Goal: Information Seeking & Learning: Check status

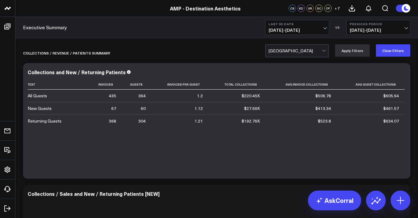
click at [292, 28] on span "08/30/25 - 09/28/25" at bounding box center [297, 30] width 57 height 5
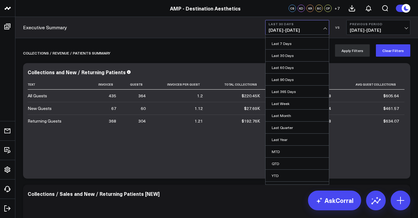
scroll to position [17, 0]
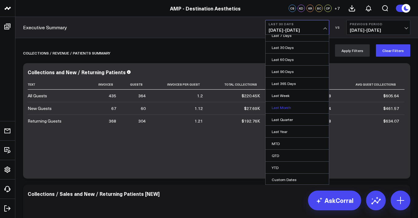
click at [302, 109] on link "Last Month" at bounding box center [297, 107] width 63 height 12
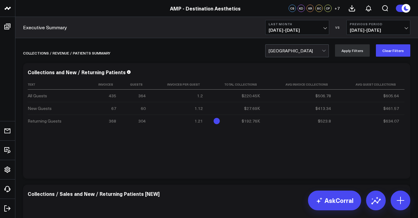
click at [374, 28] on span "07/01/25 - 07/31/25" at bounding box center [378, 30] width 57 height 5
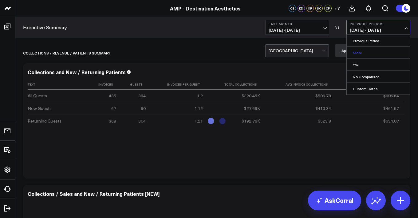
click at [375, 49] on link "MoM" at bounding box center [378, 53] width 63 height 12
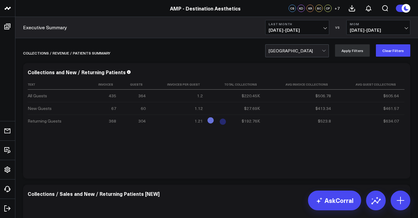
click at [387, 25] on b "MoM" at bounding box center [378, 24] width 57 height 4
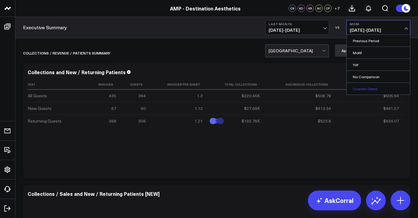
click at [363, 85] on link "Custom Dates" at bounding box center [378, 89] width 63 height 12
select select "8"
select select "2025"
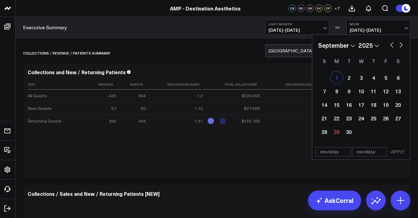
click at [340, 75] on div "1" at bounding box center [336, 77] width 12 height 12
type input "[DATE]"
select select "8"
select select "2025"
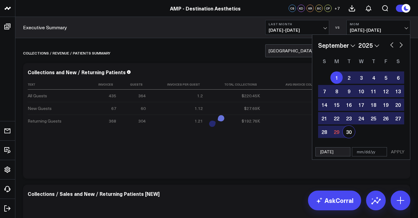
click at [343, 129] on div "30" at bounding box center [349, 131] width 12 height 12
type input "[DATE]"
select select "8"
select select "2025"
click at [397, 150] on button "APPLY" at bounding box center [398, 151] width 18 height 9
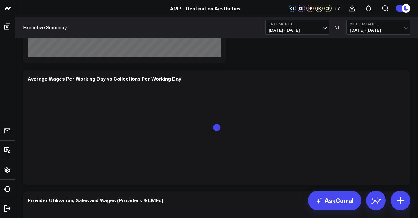
scroll to position [2465, 0]
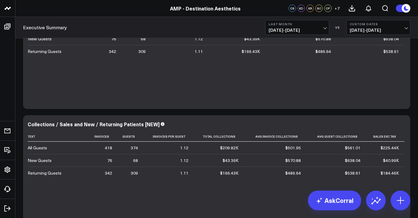
scroll to position [0, 0]
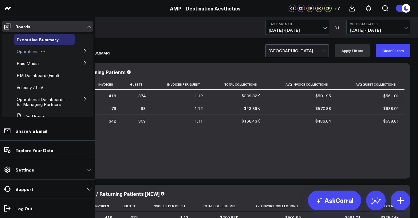
click at [34, 52] on span "Operations" at bounding box center [28, 51] width 22 height 6
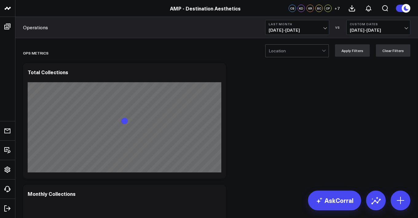
click at [277, 53] on div at bounding box center [295, 51] width 53 height 12
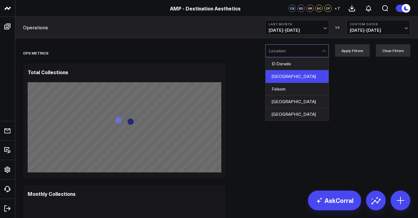
click at [282, 72] on div "Elk Grove" at bounding box center [297, 76] width 63 height 13
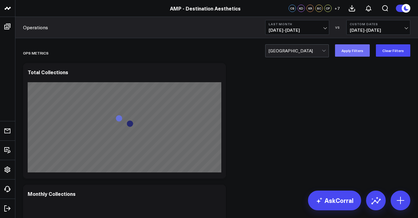
click at [359, 48] on button "Apply Filters" at bounding box center [352, 50] width 35 height 12
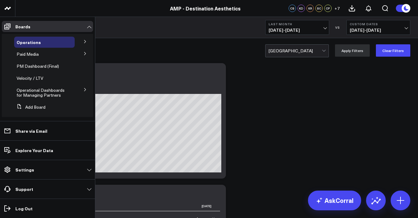
scroll to position [15, 0]
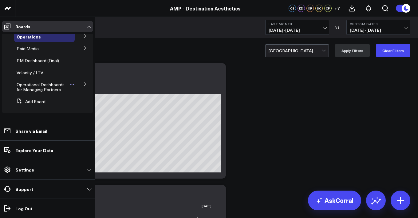
click at [47, 84] on span "Operational Dashboards for Managing Partners" at bounding box center [41, 86] width 48 height 11
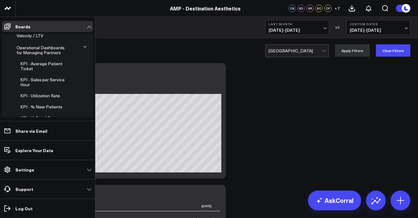
scroll to position [49, 0]
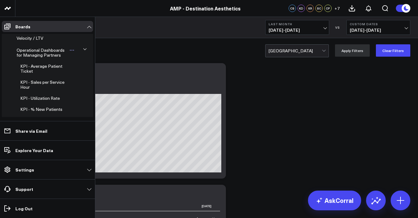
click at [50, 47] on span "Operational Dashboards for Managing Partners" at bounding box center [41, 52] width 48 height 11
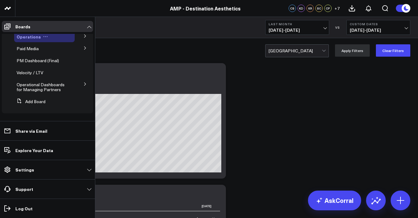
click at [53, 38] on div "Operations" at bounding box center [44, 36] width 61 height 11
click at [79, 37] on button at bounding box center [85, 35] width 16 height 9
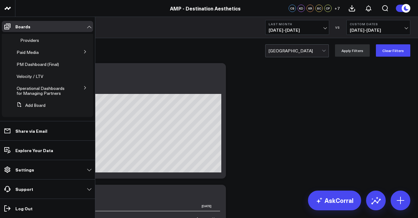
scroll to position [48, 0]
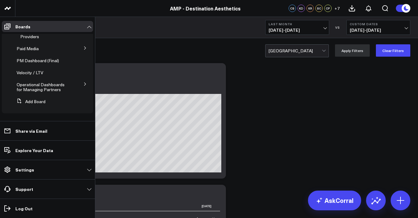
click at [79, 86] on button at bounding box center [85, 83] width 16 height 9
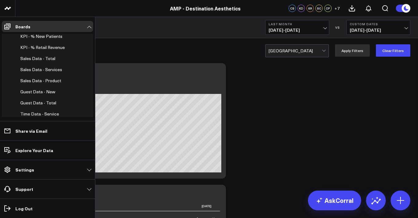
scroll to position [123, 0]
click at [30, 49] on span "KPI - % Retail Revenue" at bounding box center [42, 46] width 45 height 6
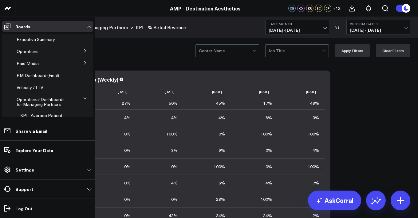
click at [83, 52] on icon at bounding box center [85, 51] width 4 height 4
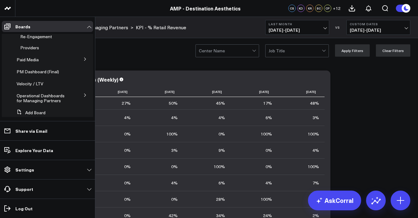
scroll to position [48, 0]
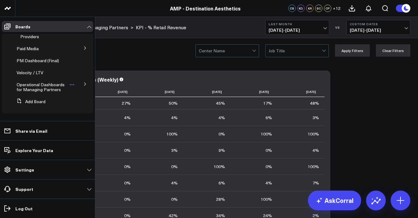
click at [61, 93] on div "Operational Dashboards for Managing Partners" at bounding box center [44, 87] width 61 height 16
click at [44, 85] on span "Operational Dashboards for Managing Partners" at bounding box center [41, 86] width 48 height 11
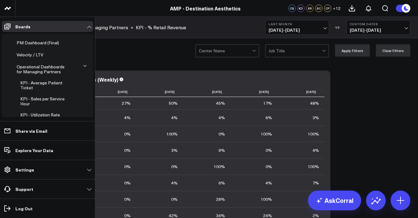
scroll to position [0, 0]
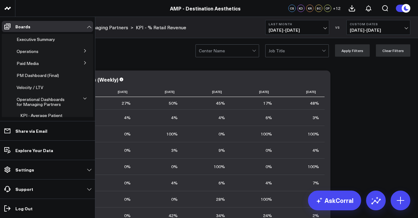
click at [80, 50] on button at bounding box center [85, 50] width 16 height 9
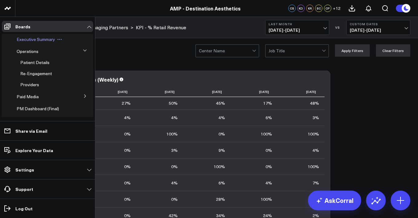
click at [53, 42] on span "Executive Summary" at bounding box center [36, 39] width 38 height 6
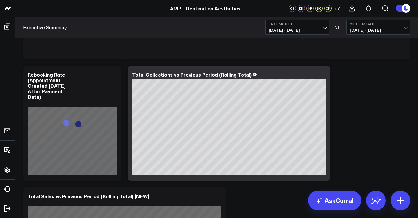
scroll to position [238, 0]
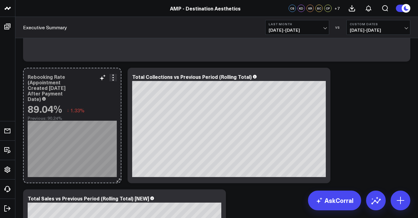
click at [117, 181] on icon at bounding box center [117, 180] width 1 height 1
click at [117, 178] on icon at bounding box center [118, 180] width 5 height 5
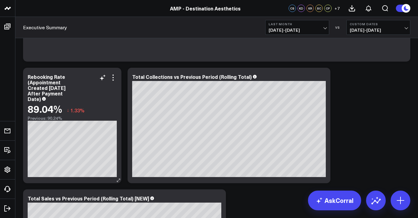
click at [115, 81] on div "Rebooking Rate (Appointment Created within 30 Days After Payment Date)" at bounding box center [72, 88] width 89 height 28
click at [76, 120] on div "Previous: 90.24%" at bounding box center [72, 118] width 89 height 5
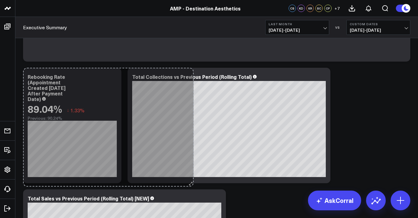
drag, startPoint x: 120, startPoint y: 181, endPoint x: 192, endPoint y: 185, distance: 72.6
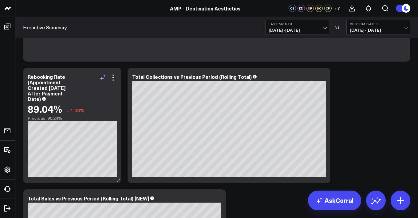
click at [103, 78] on icon at bounding box center [102, 77] width 7 height 7
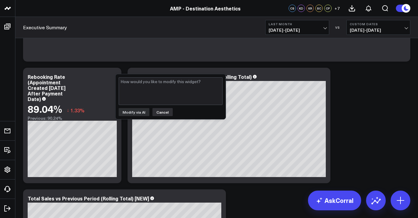
click at [156, 113] on button "Cancel" at bounding box center [162, 112] width 20 height 8
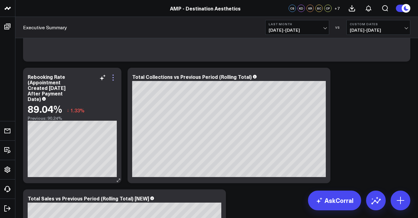
click at [114, 74] on icon at bounding box center [112, 77] width 7 height 7
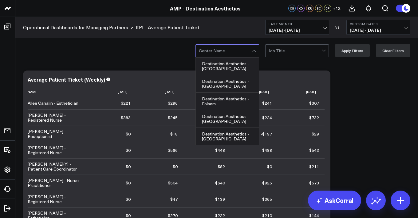
click at [237, 49] on div at bounding box center [225, 51] width 53 height 12
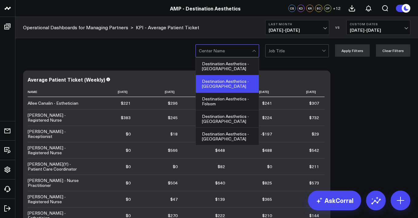
click at [233, 82] on div "Destination Aesthetics - [GEOGRAPHIC_DATA]" at bounding box center [227, 84] width 63 height 18
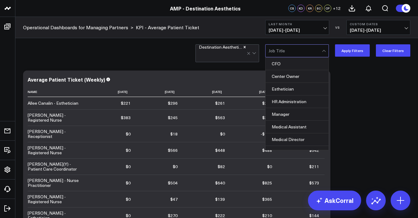
click at [296, 50] on div at bounding box center [295, 51] width 53 height 12
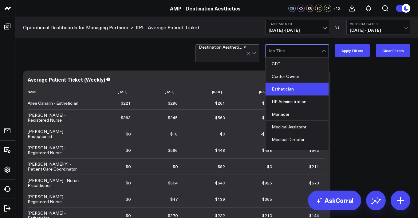
click at [299, 87] on div "Esthetician" at bounding box center [297, 89] width 63 height 13
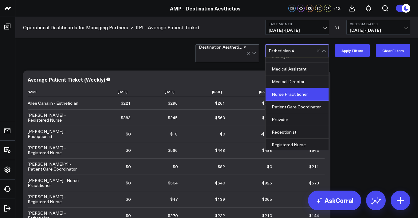
click at [294, 94] on div "Nurse Practitioner" at bounding box center [297, 94] width 63 height 13
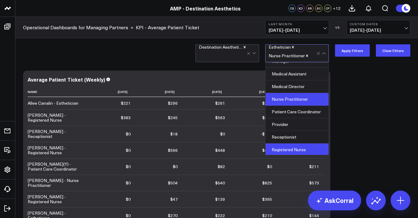
click at [285, 144] on div "Registered Nurse" at bounding box center [297, 149] width 63 height 12
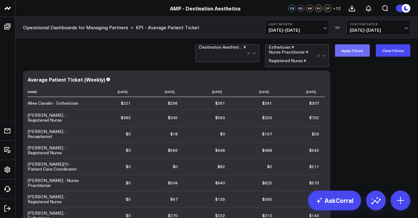
click at [344, 52] on button "Apply Filters" at bounding box center [352, 50] width 35 height 12
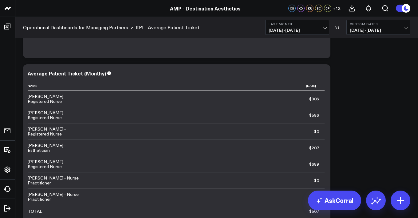
scroll to position [167, 0]
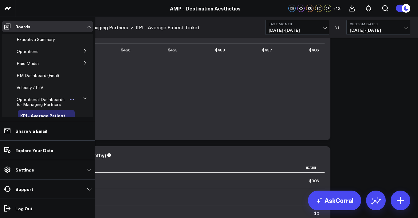
click at [65, 105] on link "Operational Dashboards for Managing Partners" at bounding box center [43, 102] width 53 height 10
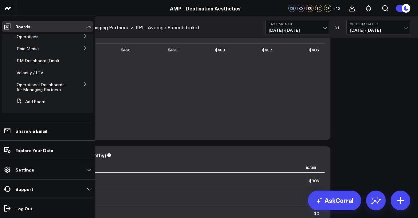
click at [77, 36] on button at bounding box center [85, 35] width 16 height 9
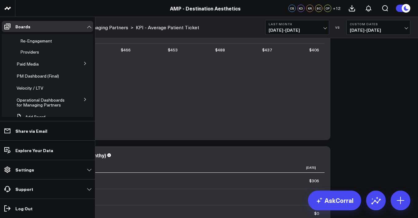
scroll to position [48, 0]
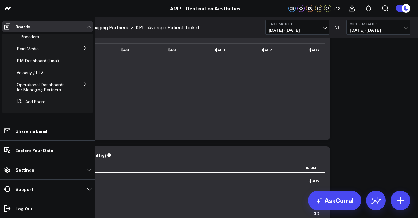
click at [83, 84] on icon at bounding box center [85, 84] width 4 height 4
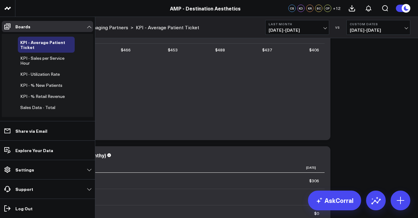
scroll to position [74, 0]
click at [48, 60] on span "KPI - Sales per Service Hour" at bounding box center [42, 59] width 44 height 11
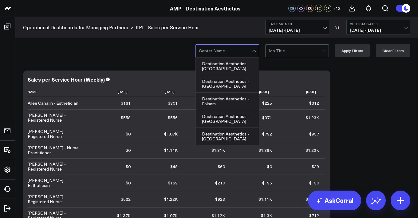
click at [236, 55] on div at bounding box center [225, 51] width 53 height 12
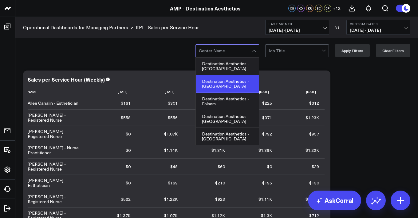
click at [231, 77] on div "Destination Aesthetics - [GEOGRAPHIC_DATA]" at bounding box center [227, 84] width 63 height 18
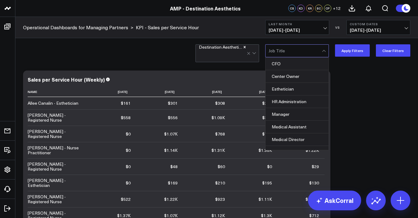
click at [295, 48] on div at bounding box center [295, 51] width 53 height 12
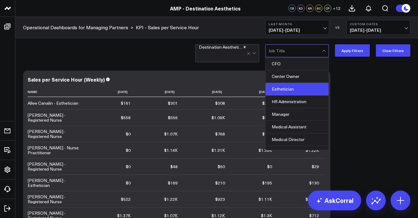
click at [307, 91] on div "Esthetician" at bounding box center [297, 89] width 63 height 13
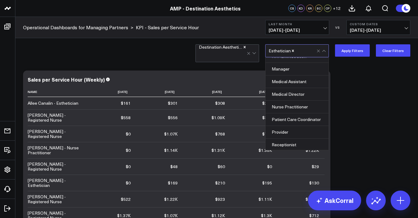
scroll to position [46, 0]
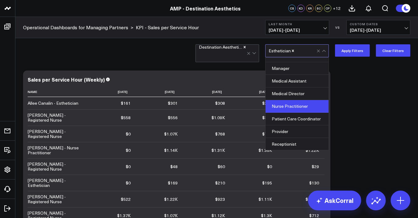
click at [311, 105] on div "Nurse Practitioner" at bounding box center [297, 106] width 63 height 13
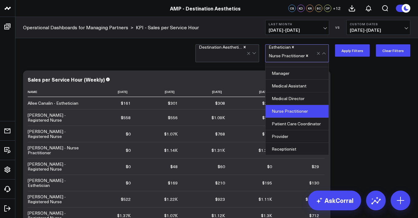
scroll to position [58, 0]
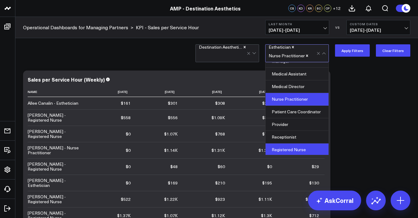
click at [314, 145] on div "Registered Nurse" at bounding box center [297, 149] width 63 height 12
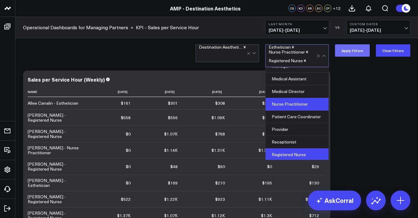
click at [355, 53] on button "Apply Filters" at bounding box center [352, 50] width 35 height 12
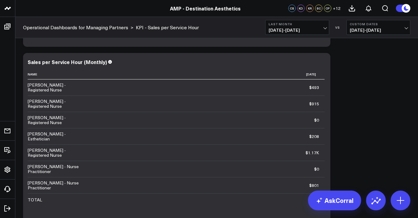
scroll to position [256, 0]
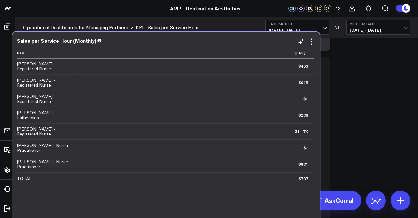
drag, startPoint x: 294, startPoint y: 117, endPoint x: 284, endPoint y: 93, distance: 26.9
click at [284, 93] on td "$0 Previous $0" at bounding box center [195, 98] width 235 height 16
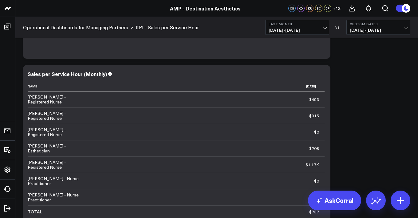
scroll to position [242, 0]
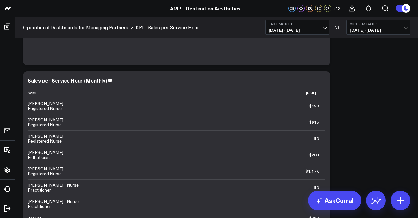
click at [312, 26] on button "Last Month 08/01/25 - 08/31/25" at bounding box center [297, 27] width 64 height 15
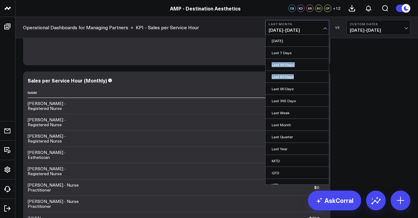
drag, startPoint x: 329, startPoint y: 56, endPoint x: 327, endPoint y: 82, distance: 26.2
click at [327, 82] on ul "Yesterday Last 7 Days Last 30 Days Last 60 Days Last 90 Days Last 365 Days Last…" at bounding box center [297, 109] width 64 height 150
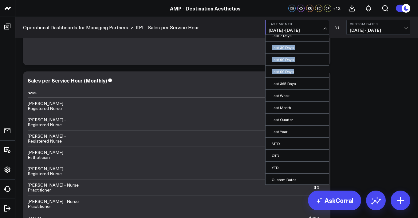
scroll to position [0, 0]
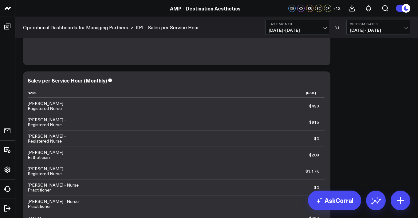
click at [338, 65] on div "Modify via AI Copy link to widget Ask support Remove Create linked copy Executi…" at bounding box center [217, 189] width 394 height 729
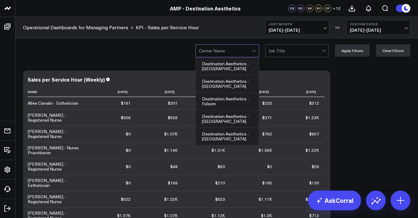
click at [248, 54] on div at bounding box center [225, 51] width 53 height 12
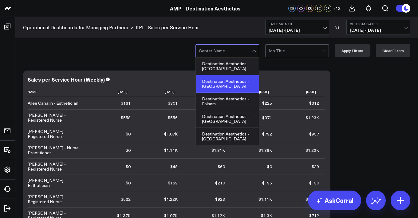
click at [243, 85] on div "Destination Aesthetics - [GEOGRAPHIC_DATA]" at bounding box center [227, 84] width 63 height 18
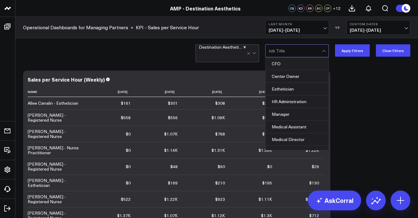
click at [299, 47] on div at bounding box center [295, 51] width 53 height 12
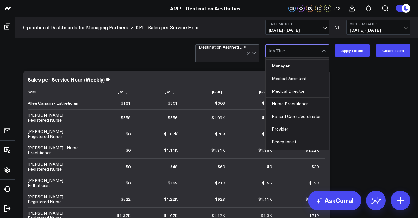
scroll to position [49, 0]
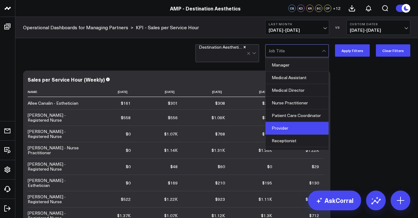
click at [297, 128] on div "Provider" at bounding box center [297, 128] width 63 height 13
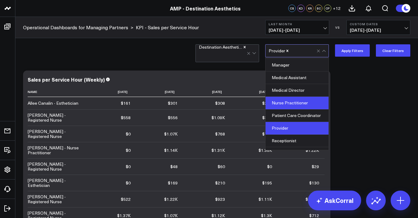
click at [297, 106] on div "Nurse Practitioner" at bounding box center [297, 103] width 63 height 13
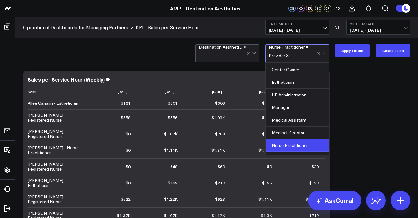
scroll to position [10, 0]
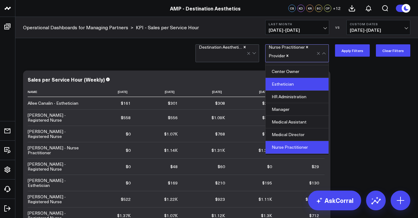
click at [315, 84] on div "Esthetician" at bounding box center [297, 84] width 63 height 13
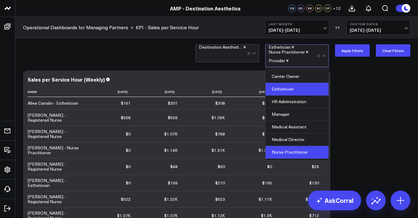
scroll to position [8, 0]
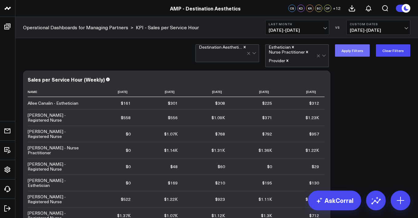
click at [349, 53] on button "Apply Filters" at bounding box center [352, 50] width 35 height 12
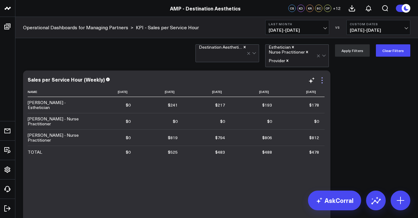
click at [320, 81] on icon at bounding box center [322, 80] width 7 height 7
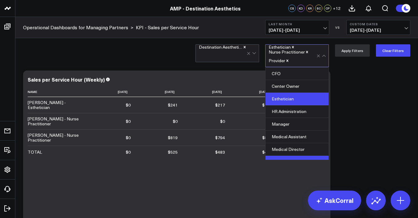
click at [303, 58] on div at bounding box center [303, 60] width 27 height 12
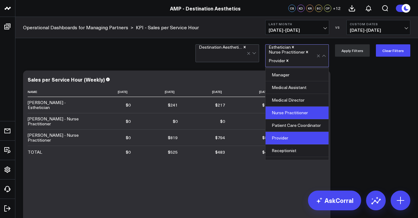
scroll to position [58, 0]
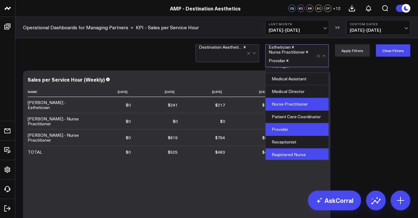
click at [313, 152] on div "Registered Nurse" at bounding box center [297, 154] width 63 height 12
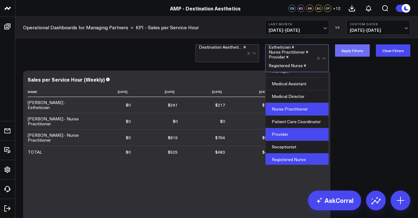
click at [354, 48] on button "Apply Filters" at bounding box center [352, 50] width 35 height 12
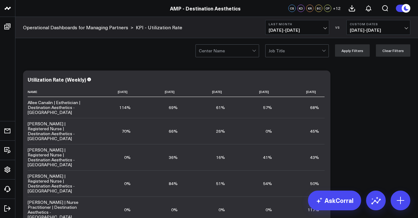
scroll to position [2, 0]
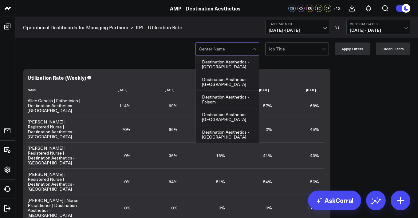
click at [223, 47] on div at bounding box center [225, 49] width 53 height 12
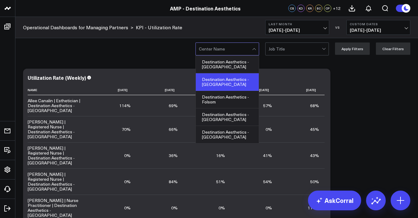
click at [233, 77] on div "Destination Aesthetics - [GEOGRAPHIC_DATA]" at bounding box center [227, 82] width 63 height 18
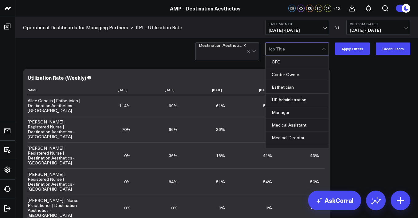
click at [298, 48] on div at bounding box center [295, 49] width 53 height 12
click at [301, 85] on div "Esthetician" at bounding box center [297, 87] width 63 height 13
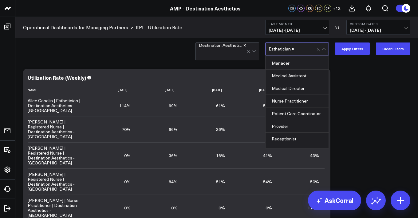
scroll to position [58, 0]
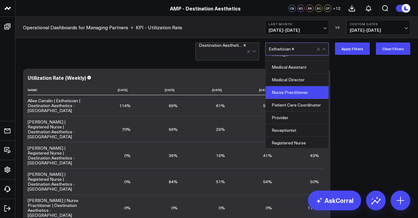
drag, startPoint x: 309, startPoint y: 142, endPoint x: 311, endPoint y: 91, distance: 51.4
click at [311, 91] on div "CFO Center Owner Esthetician HR Administration Manager Medical Assistant Medica…" at bounding box center [297, 102] width 63 height 92
click at [311, 91] on div "Nurse Practitioner" at bounding box center [297, 92] width 63 height 13
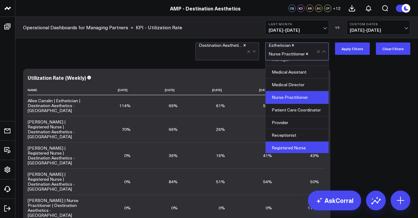
click at [298, 141] on div "Registered Nurse" at bounding box center [297, 147] width 63 height 12
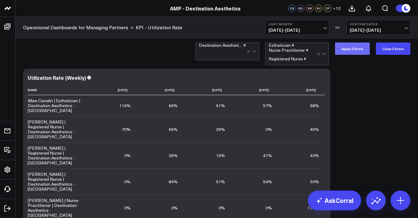
click at [349, 51] on button "Apply Filters" at bounding box center [352, 48] width 35 height 12
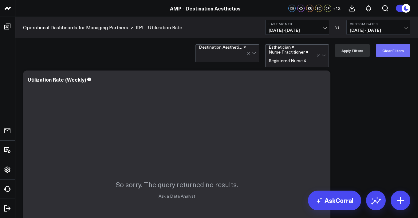
click at [390, 51] on button "Clear Filters" at bounding box center [393, 50] width 34 height 12
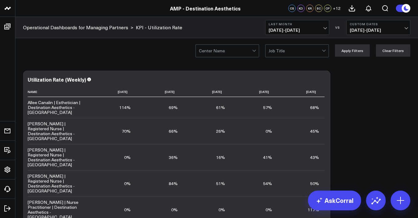
click at [232, 53] on div at bounding box center [225, 51] width 53 height 12
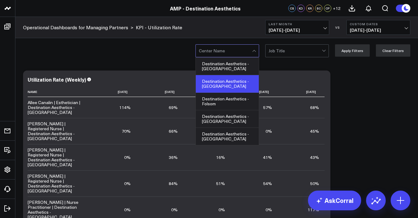
click at [226, 80] on div "Destination Aesthetics - [GEOGRAPHIC_DATA]" at bounding box center [227, 84] width 63 height 18
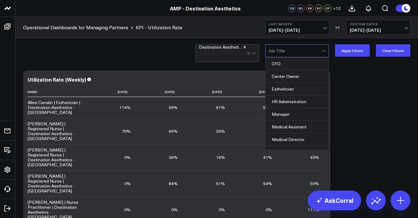
click at [290, 50] on div at bounding box center [295, 51] width 53 height 12
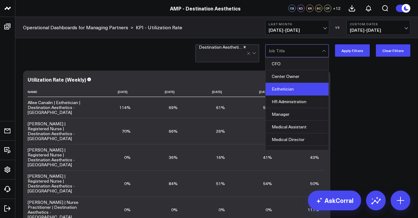
click at [307, 89] on div "Esthetician" at bounding box center [297, 89] width 63 height 13
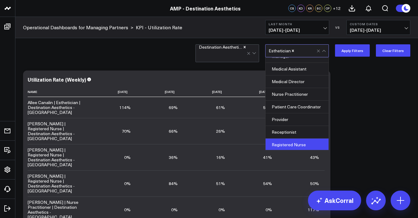
click at [301, 141] on div "Registered Nurse" at bounding box center [297, 144] width 63 height 12
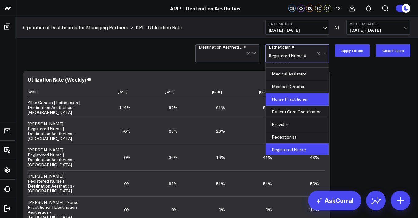
click at [293, 99] on div "Nurse Practitioner" at bounding box center [297, 99] width 63 height 13
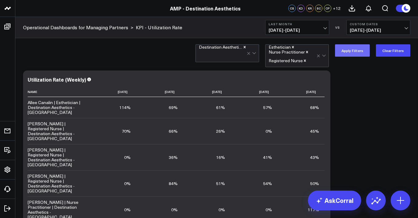
click at [352, 51] on button "Apply Filters" at bounding box center [352, 50] width 35 height 12
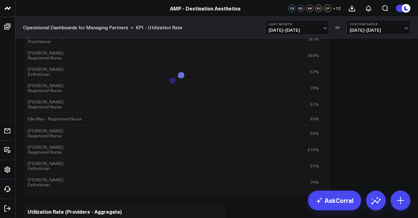
scroll to position [352, 0]
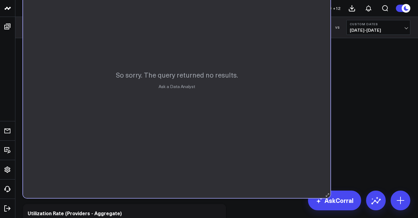
click at [165, 91] on div "So sorry. The query returned no results. Ask a Data Analyst" at bounding box center [176, 79] width 307 height 237
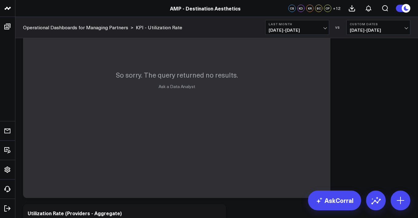
drag, startPoint x: 413, startPoint y: 129, endPoint x: 422, endPoint y: 126, distance: 9.7
click at [418, 126] on html "AMP - Destination Aesthetics AMP - Destination Aesthetics CS KD KR SC CP + 12 O…" at bounding box center [209, 64] width 418 height 833
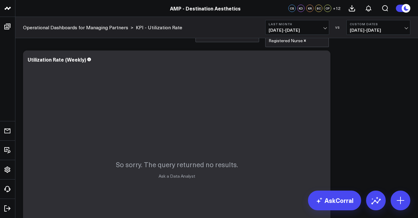
scroll to position [0, 0]
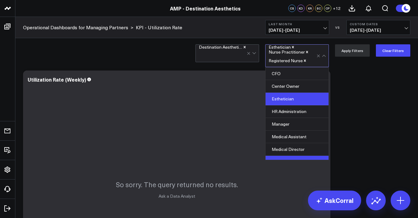
click at [289, 65] on div "Esthetician Nurse Practitioner Registered Nurse" at bounding box center [293, 56] width 48 height 22
click at [295, 87] on div "Center Owner" at bounding box center [297, 86] width 63 height 13
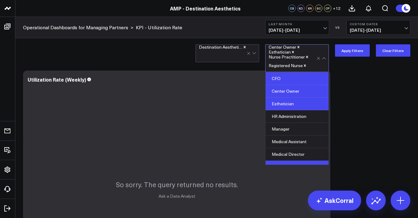
click at [294, 79] on div "CFO" at bounding box center [297, 78] width 63 height 13
click at [291, 125] on div "Manager" at bounding box center [297, 129] width 63 height 13
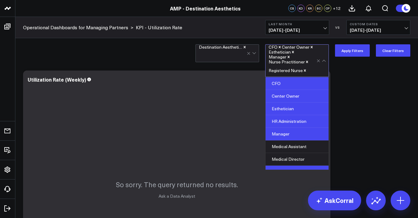
click at [295, 115] on div "HR Administration" at bounding box center [297, 121] width 63 height 13
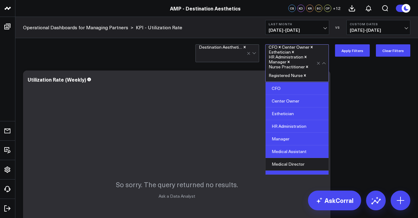
click at [288, 153] on div "Medical Assistant" at bounding box center [297, 151] width 63 height 13
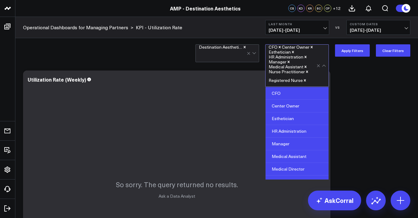
click at [291, 168] on div "Medical Director" at bounding box center [297, 169] width 63 height 13
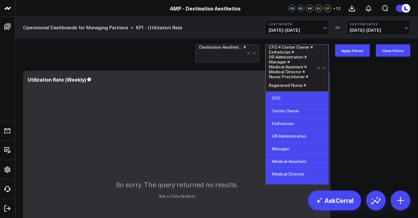
scroll to position [58, 0]
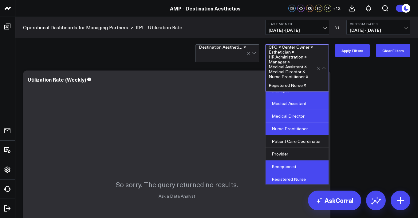
click at [305, 169] on div "Receptionist" at bounding box center [297, 166] width 63 height 13
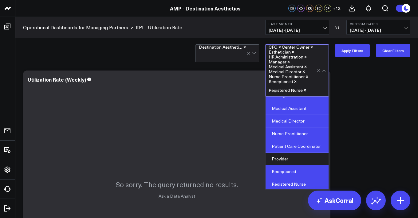
click at [302, 151] on div "Patient Care Coordinator" at bounding box center [297, 146] width 63 height 13
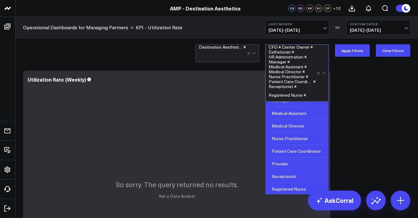
click at [301, 159] on div "Provider" at bounding box center [297, 163] width 63 height 13
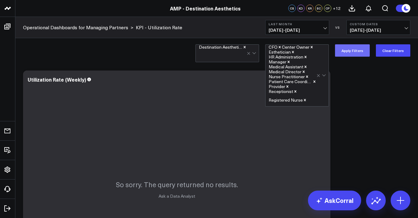
click at [361, 53] on button "Apply Filters" at bounding box center [352, 50] width 35 height 12
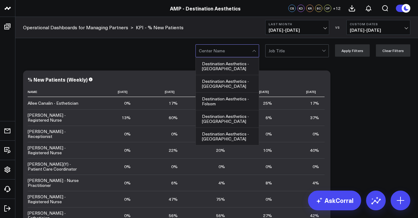
click at [231, 53] on div at bounding box center [225, 51] width 53 height 12
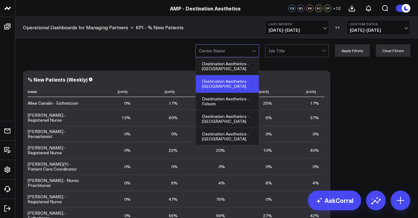
click at [235, 76] on div "Destination Aesthetics - [GEOGRAPHIC_DATA]" at bounding box center [227, 84] width 63 height 18
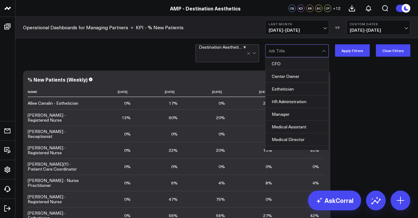
click at [301, 47] on div at bounding box center [295, 51] width 53 height 12
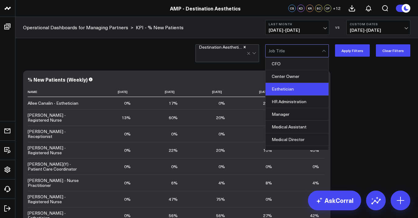
click at [301, 87] on div "Esthetician" at bounding box center [297, 89] width 63 height 13
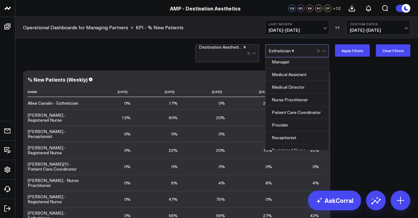
scroll to position [54, 0]
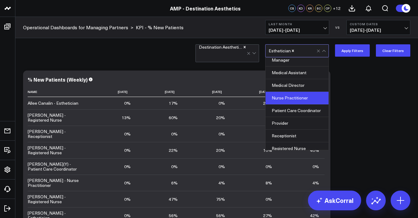
click at [311, 98] on div "Nurse Practitioner" at bounding box center [297, 98] width 63 height 13
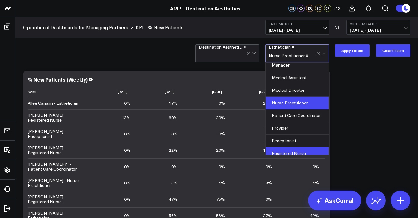
click at [307, 148] on div "Registered Nurse" at bounding box center [297, 153] width 63 height 12
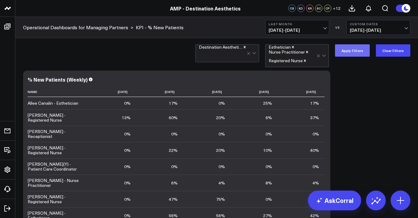
click at [362, 52] on button "Apply Filters" at bounding box center [352, 50] width 35 height 12
